Goal: Task Accomplishment & Management: Use online tool/utility

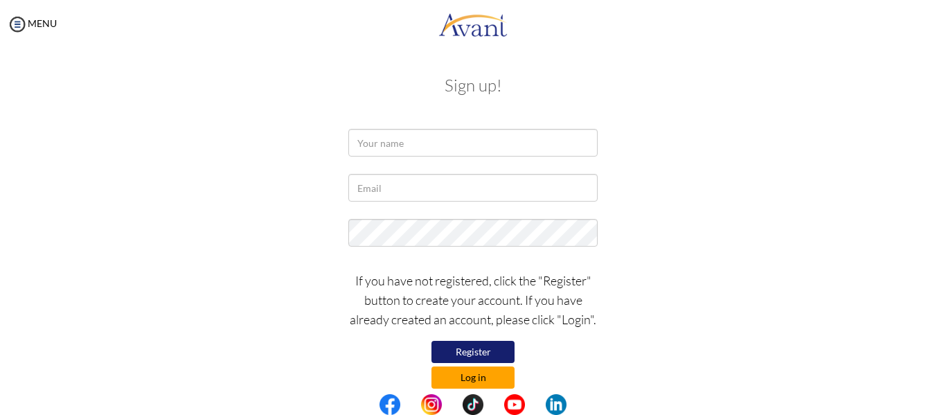
type input "[EMAIL_ADDRESS][DOMAIN_NAME]"
click at [475, 375] on button "Log in" at bounding box center [472, 377] width 83 height 22
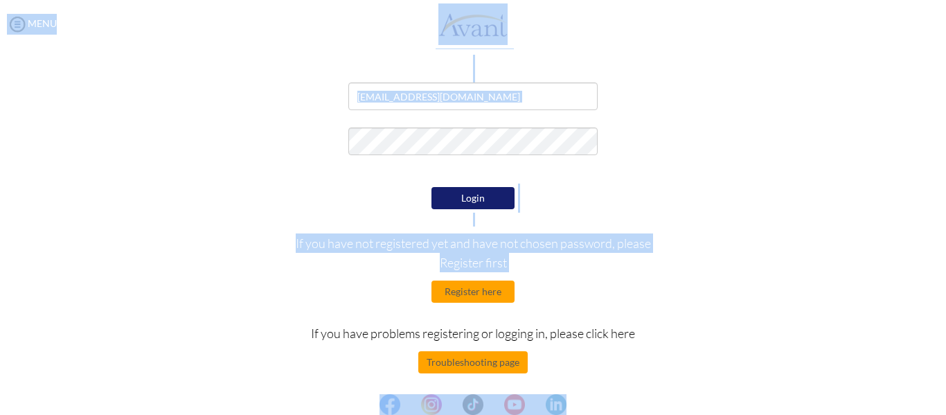
scroll to position [51, 0]
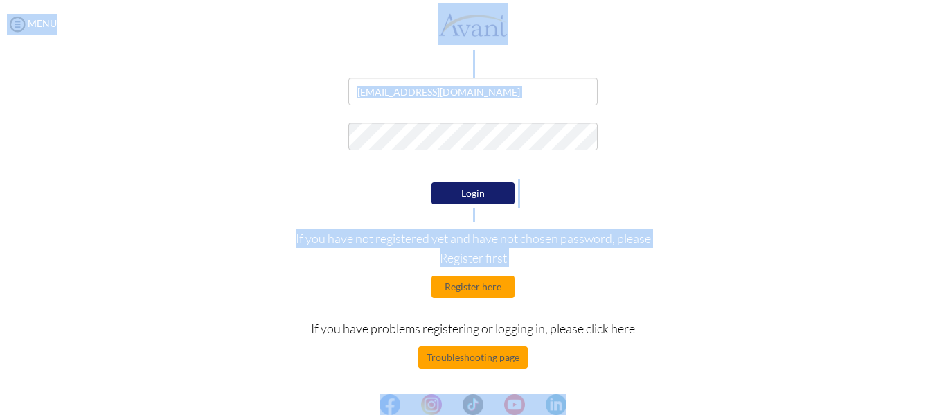
drag, startPoint x: 937, startPoint y: 246, endPoint x: 945, endPoint y: 339, distance: 93.1
click at [945, 339] on body "Maintenance break. Please come back in 2 hours. MENU My Status What is the next…" at bounding box center [473, 207] width 946 height 415
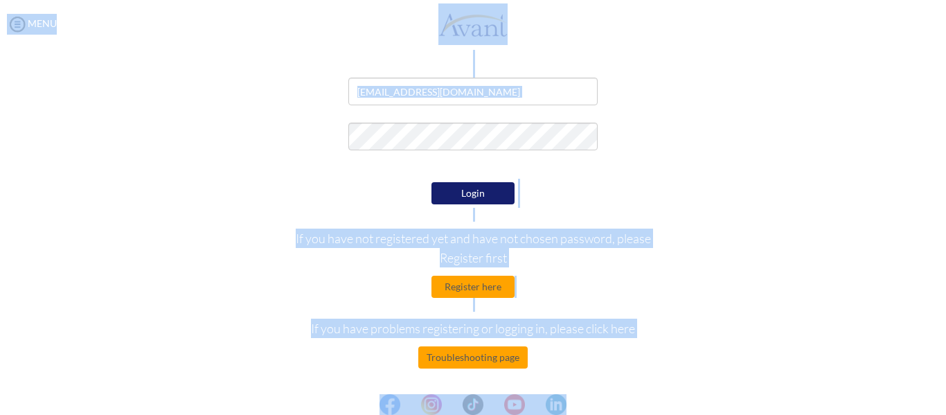
click at [931, 283] on div "My Status What is the next step? We would like you to watch the introductory vi…" at bounding box center [473, 255] width 946 height 415
click at [606, 359] on div "Login If you have not registered yet and have not chosen password, please Regis…" at bounding box center [473, 309] width 405 height 260
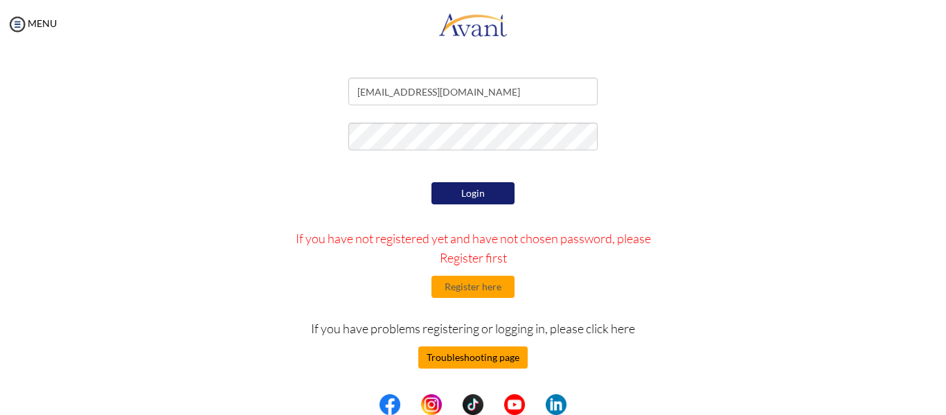
click at [501, 355] on button "Troubleshooting page" at bounding box center [472, 357] width 109 height 22
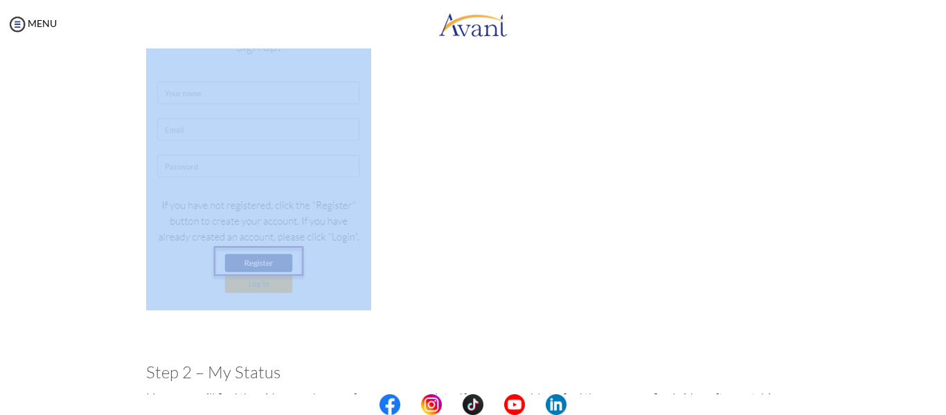
drag, startPoint x: 940, startPoint y: 114, endPoint x: 945, endPoint y: 184, distance: 70.1
click at [945, 184] on body "Maintenance break. Please come back in 2 hours. MENU My Status What is the next…" at bounding box center [473, 207] width 946 height 415
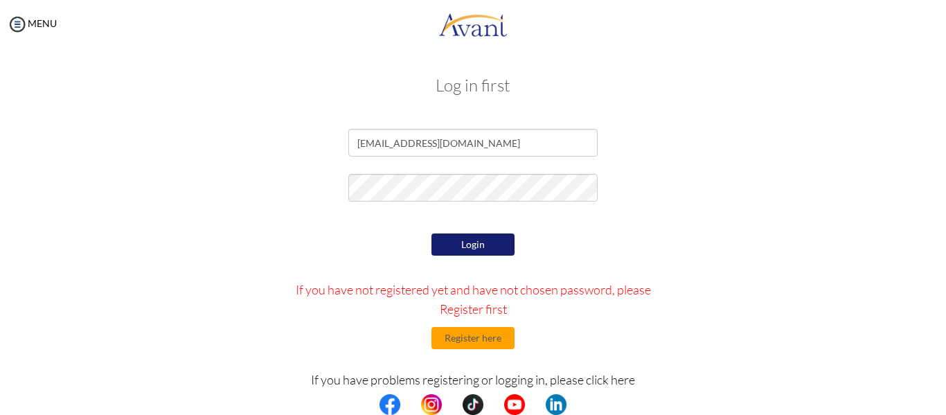
click at [545, 365] on div "Login If you have not registered yet and have not chosen password, please Regis…" at bounding box center [473, 360] width 405 height 260
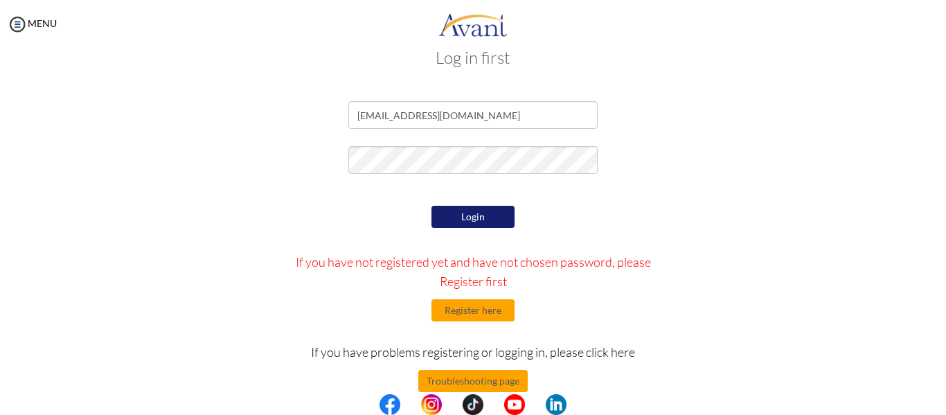
scroll to position [51, 0]
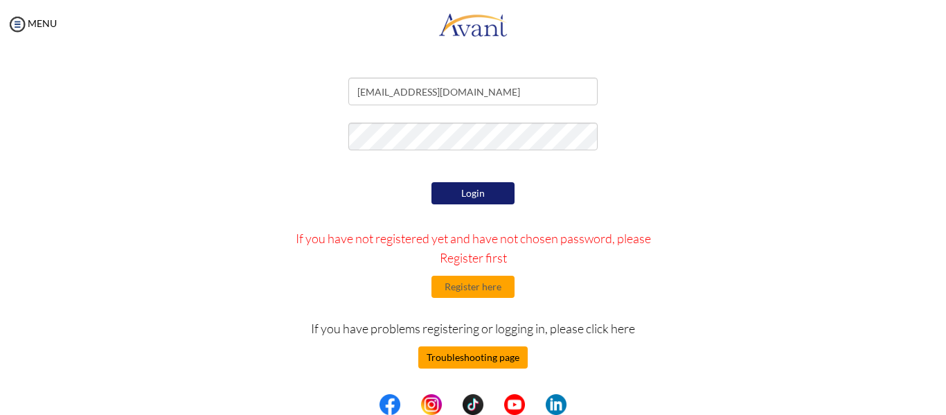
click at [495, 363] on button "Troubleshooting page" at bounding box center [472, 357] width 109 height 22
